Goal: Task Accomplishment & Management: Manage account settings

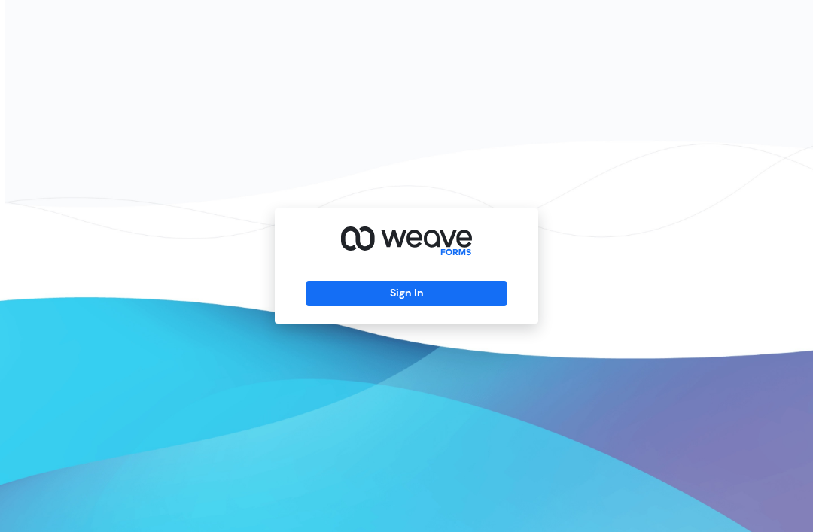
click at [429, 306] on button "Sign In" at bounding box center [406, 294] width 201 height 24
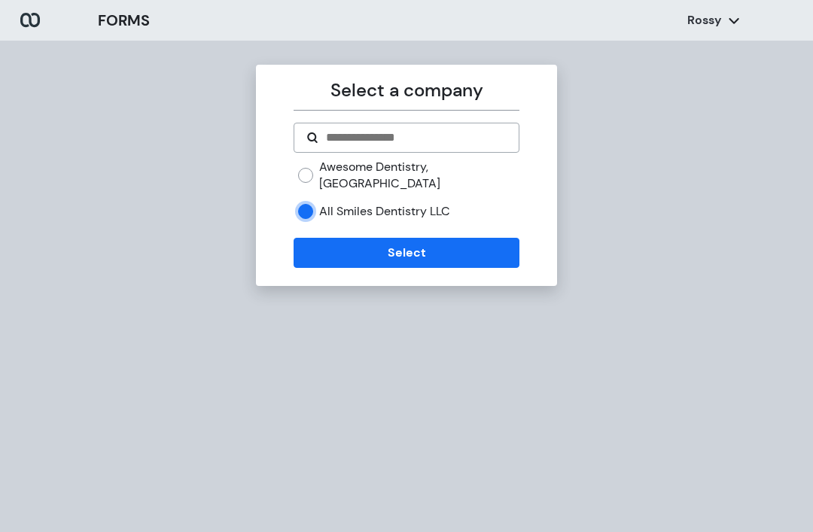
click at [358, 260] on button "Select" at bounding box center [406, 253] width 225 height 30
